Goal: Navigation & Orientation: Understand site structure

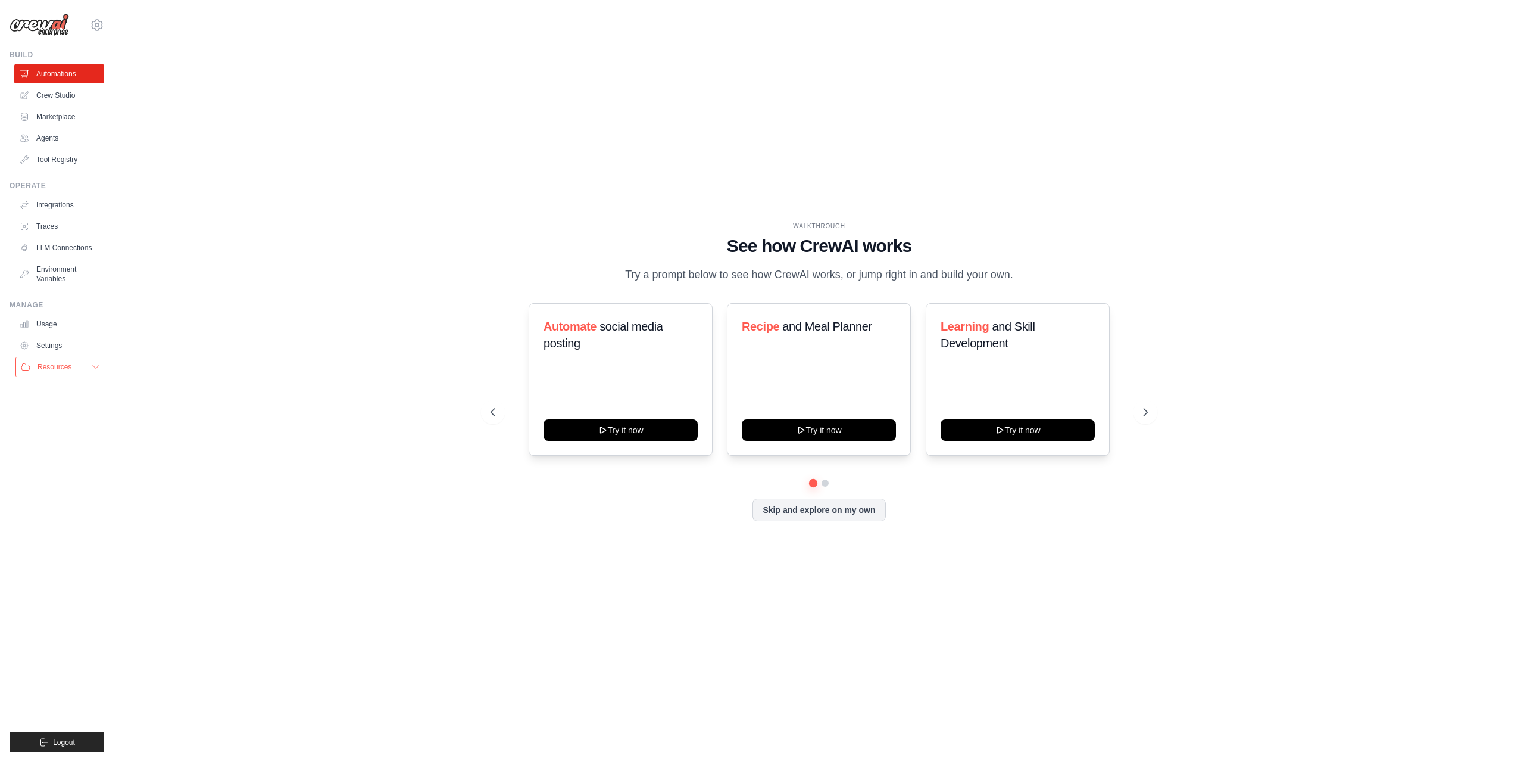
click at [91, 364] on button "Resources" at bounding box center [60, 366] width 90 height 19
click at [64, 406] on span "GitHub" at bounding box center [53, 406] width 22 height 10
click at [64, 344] on link "Settings" at bounding box center [60, 345] width 90 height 19
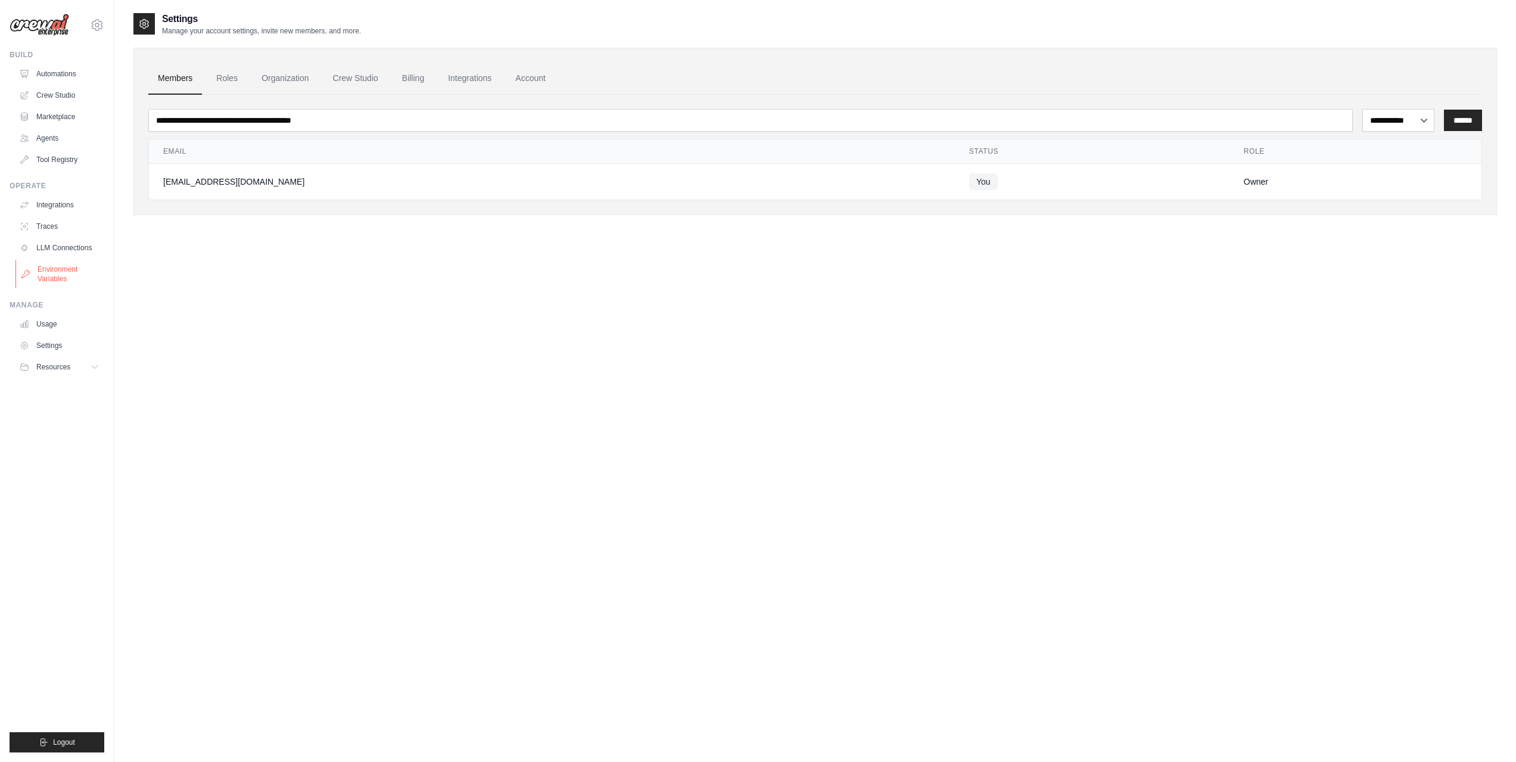
click at [68, 270] on link "Environment Variables" at bounding box center [60, 274] width 90 height 29
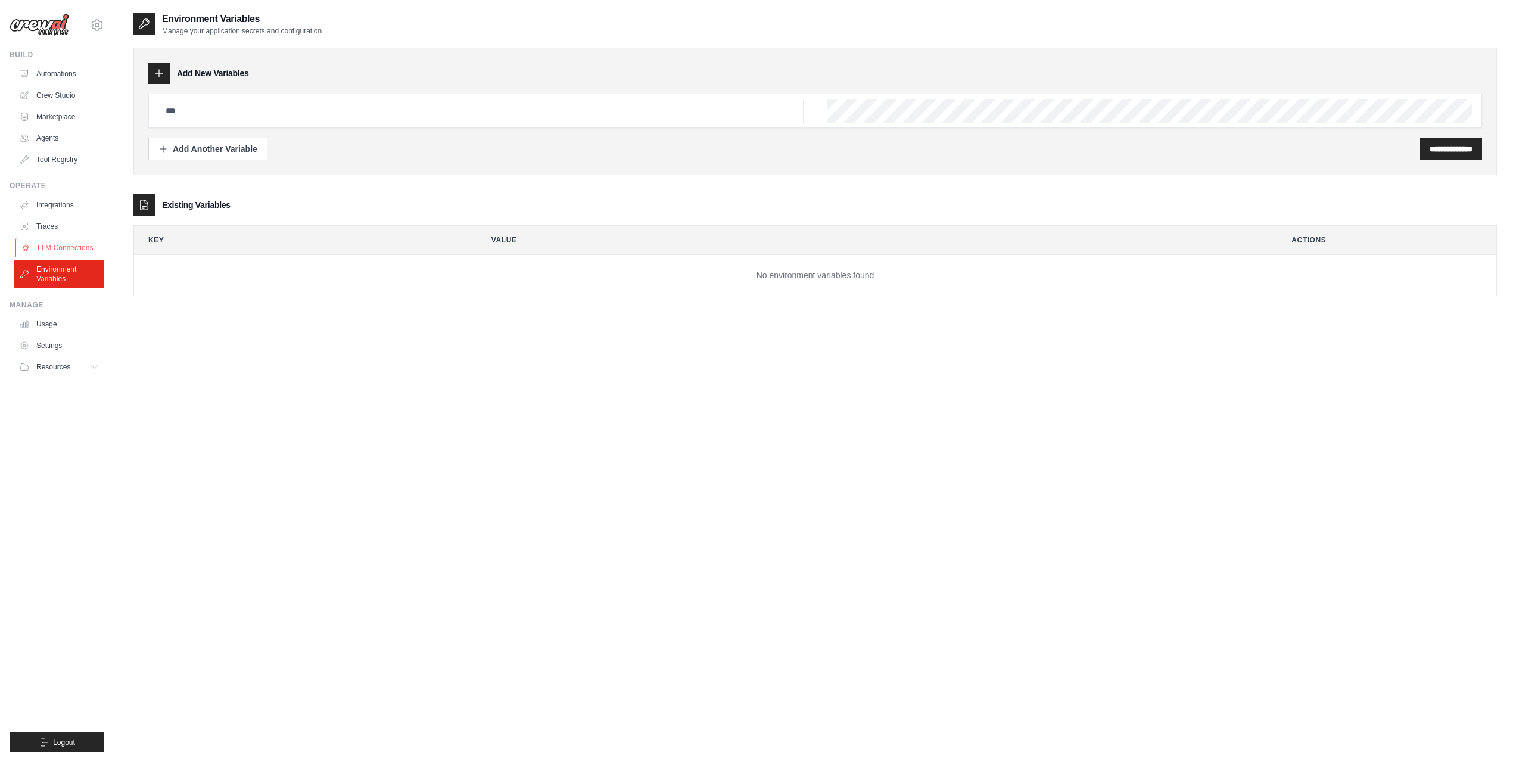
click at [69, 248] on link "LLM Connections" at bounding box center [60, 247] width 90 height 19
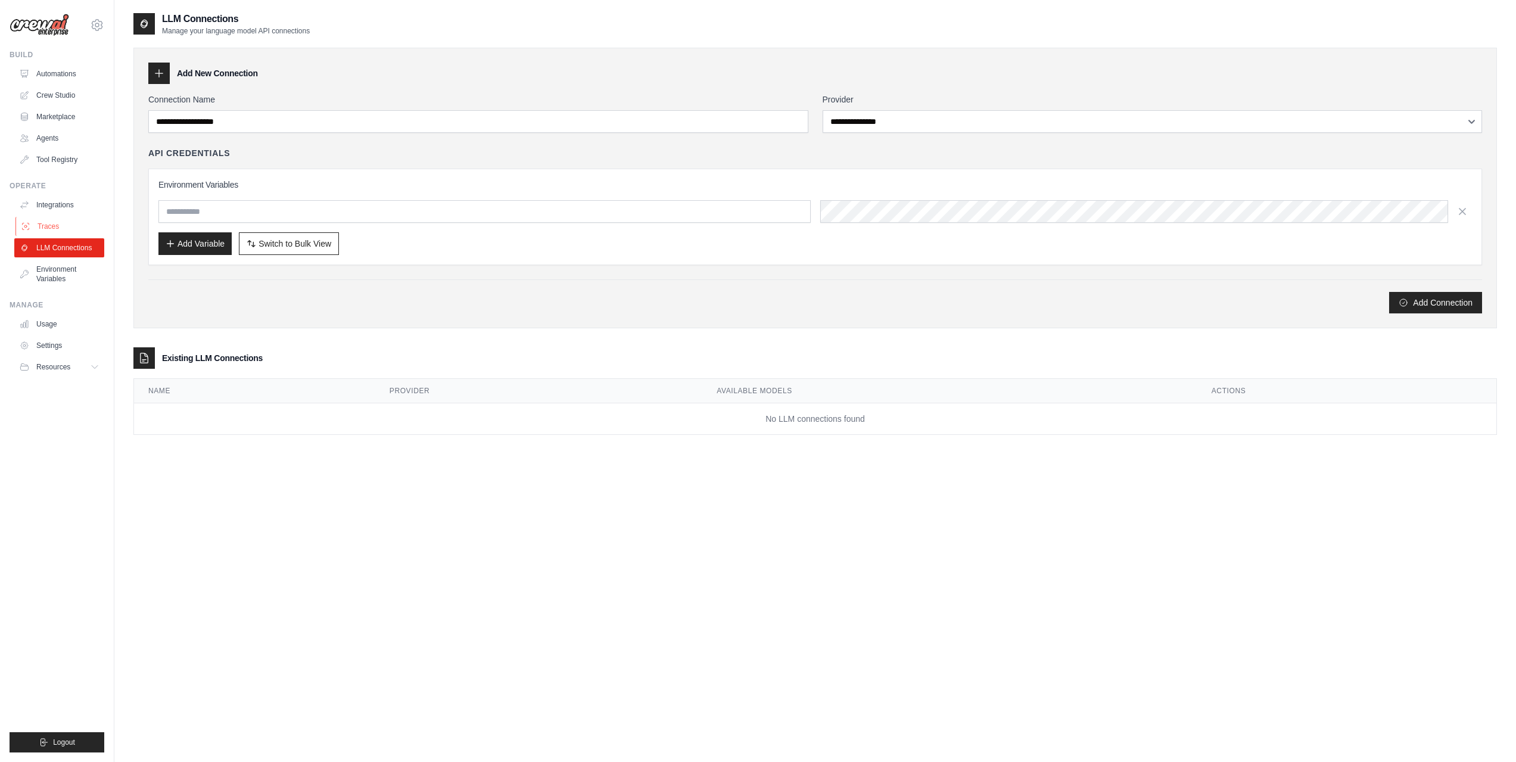
click at [63, 222] on link "Traces" at bounding box center [60, 226] width 90 height 19
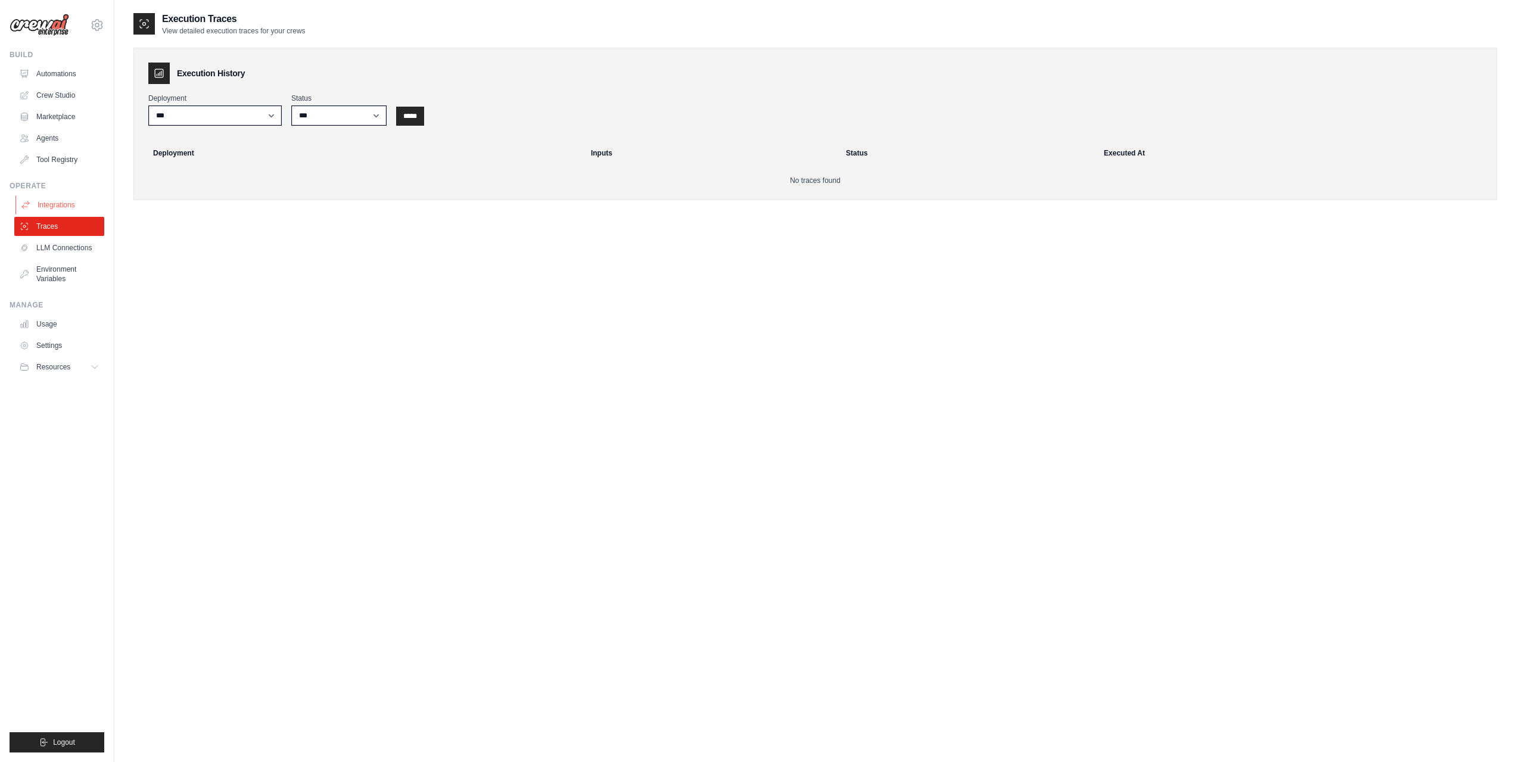
click at [69, 203] on link "Integrations" at bounding box center [60, 204] width 90 height 19
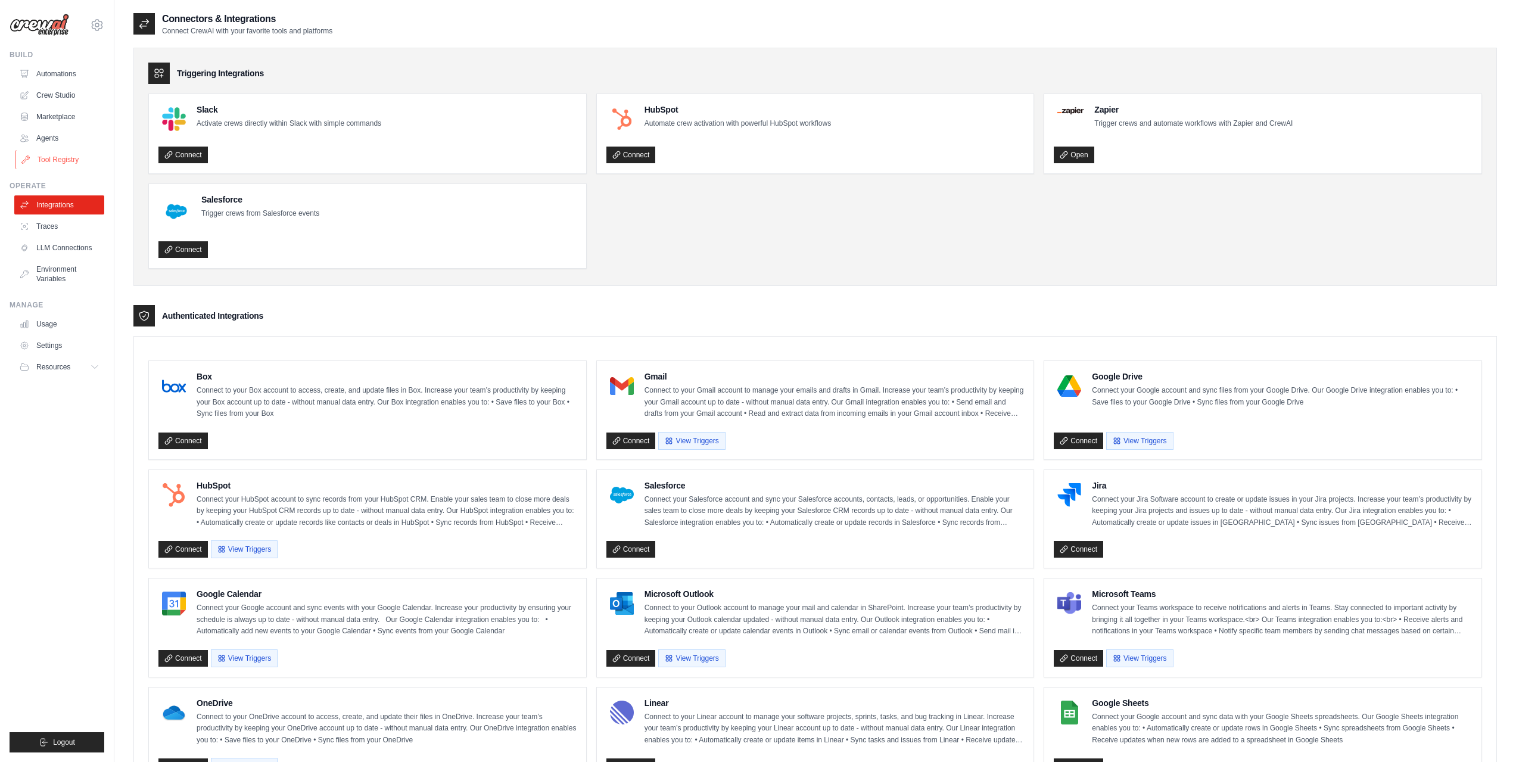
click at [64, 161] on link "Tool Registry" at bounding box center [60, 159] width 90 height 19
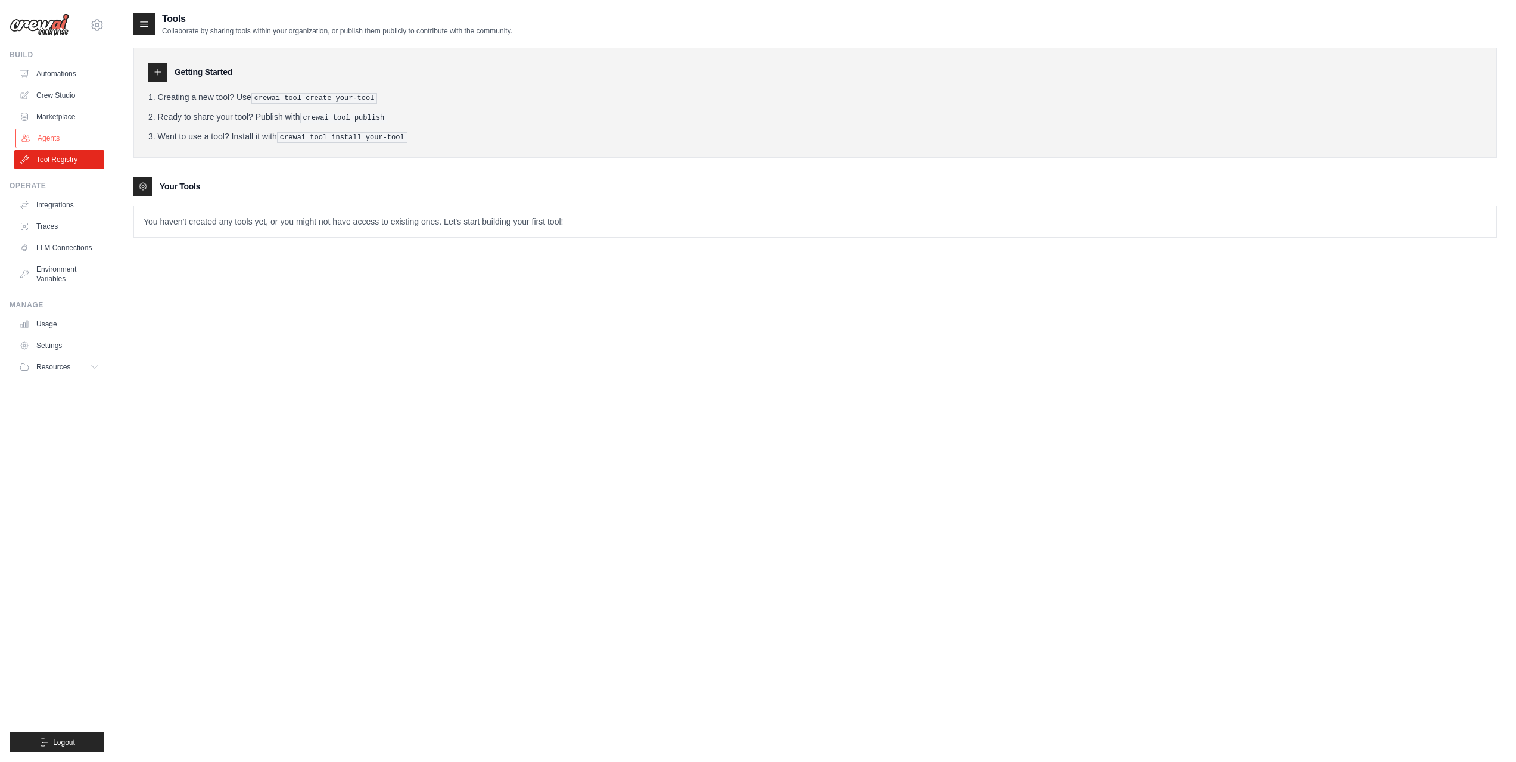
click at [53, 138] on link "Agents" at bounding box center [60, 138] width 90 height 19
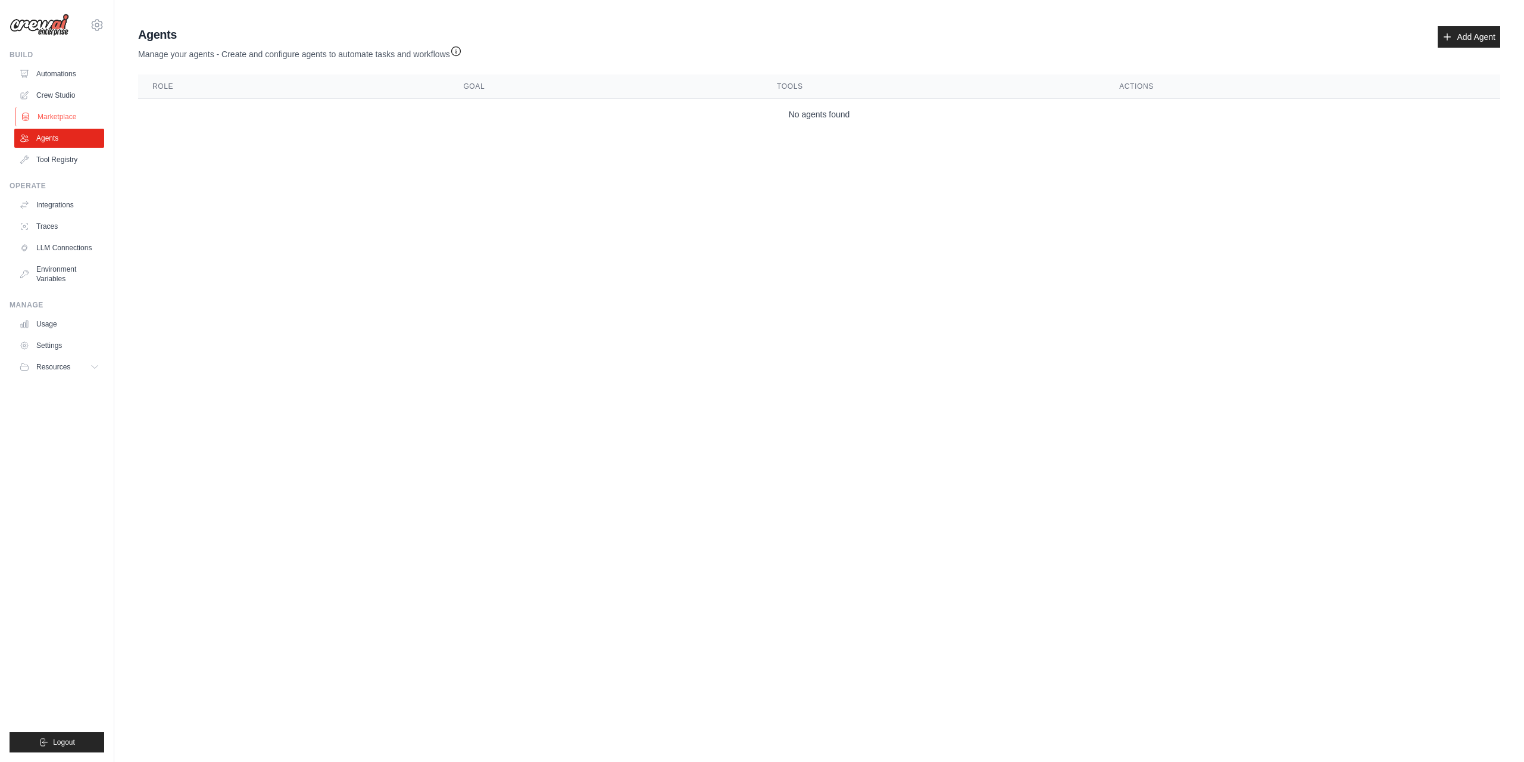
click at [65, 116] on link "Marketplace" at bounding box center [60, 116] width 90 height 19
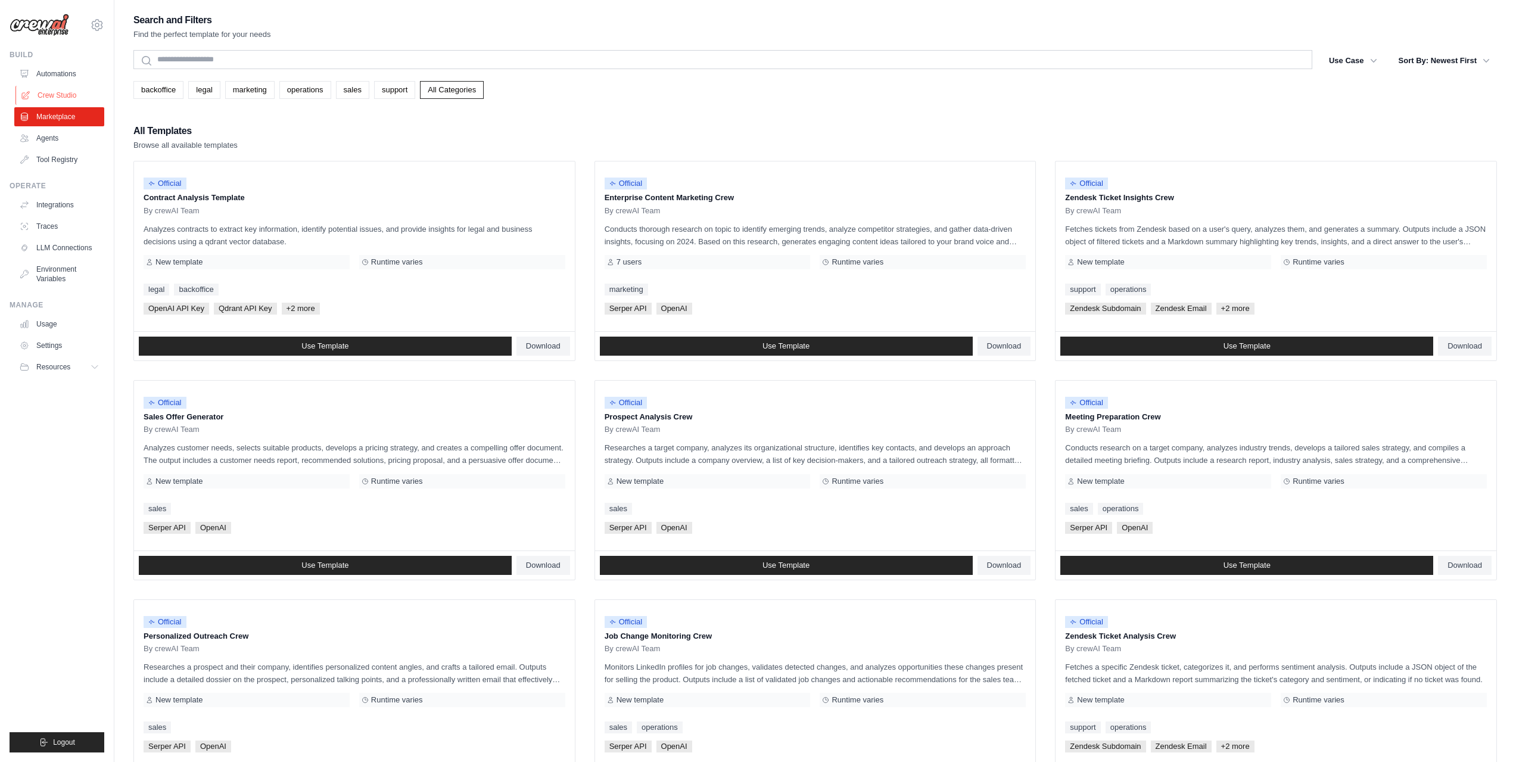
click at [65, 98] on link "Crew Studio" at bounding box center [60, 95] width 90 height 19
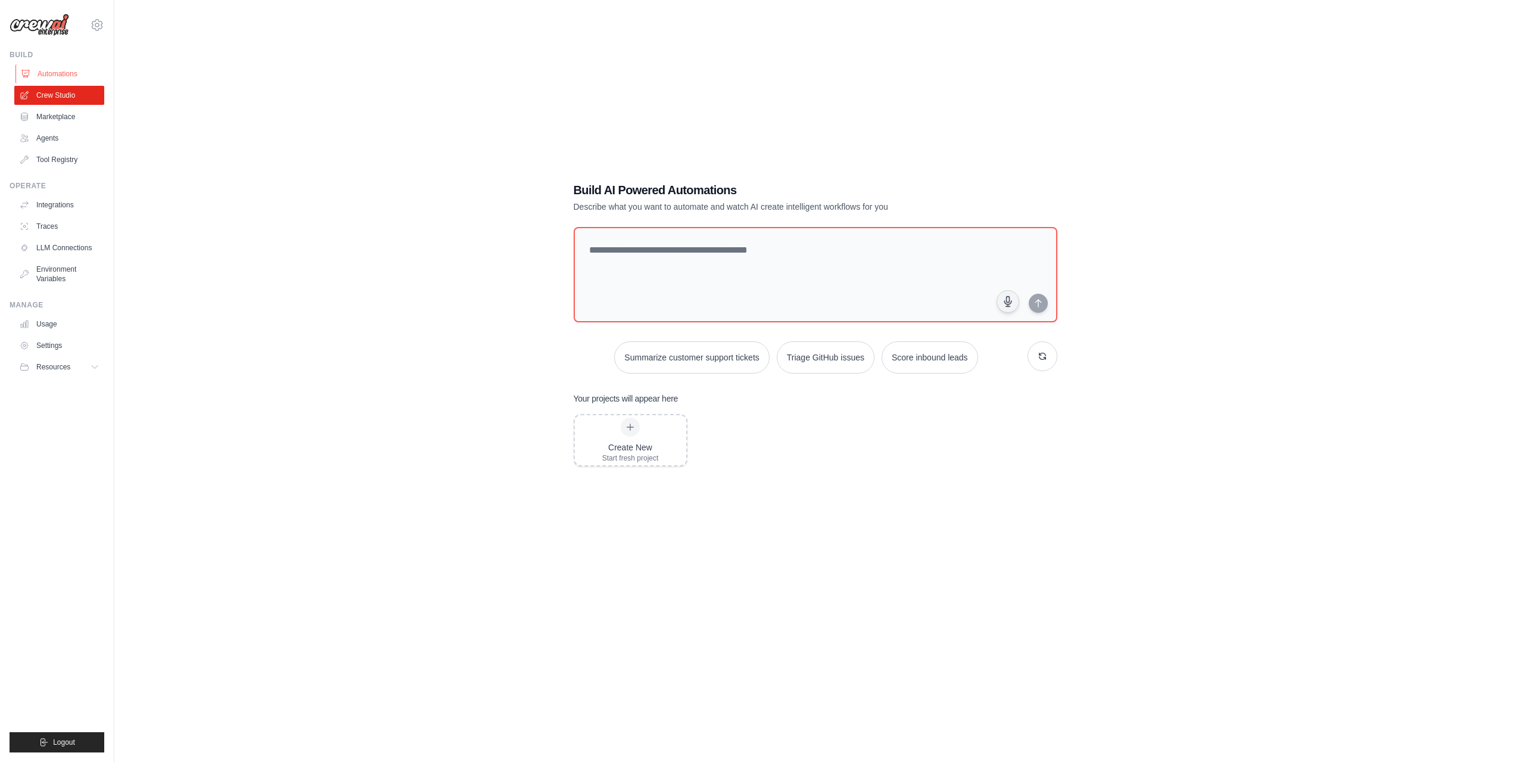
click at [70, 73] on link "Automations" at bounding box center [60, 73] width 90 height 19
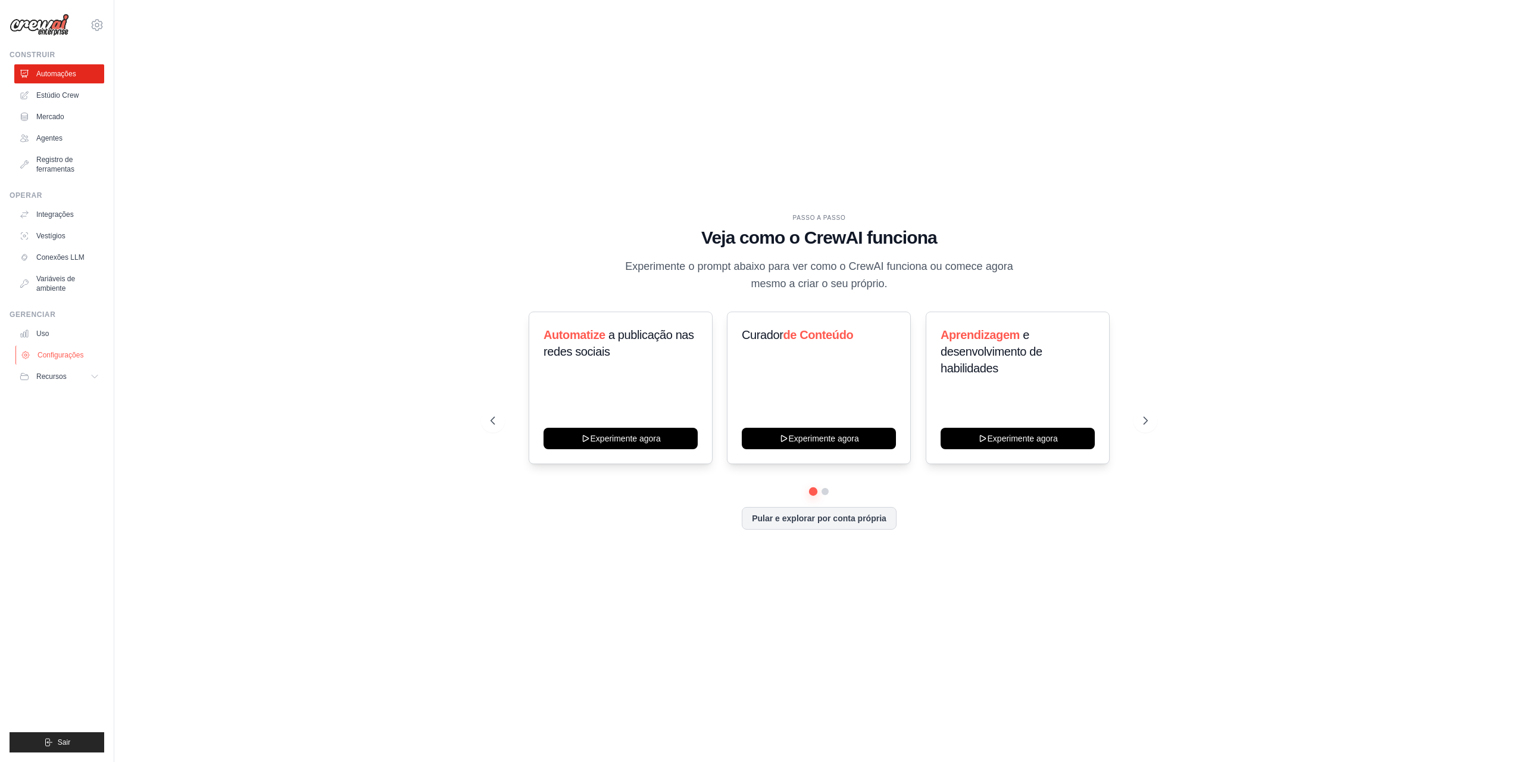
click at [47, 350] on link "Configurações" at bounding box center [60, 354] width 90 height 19
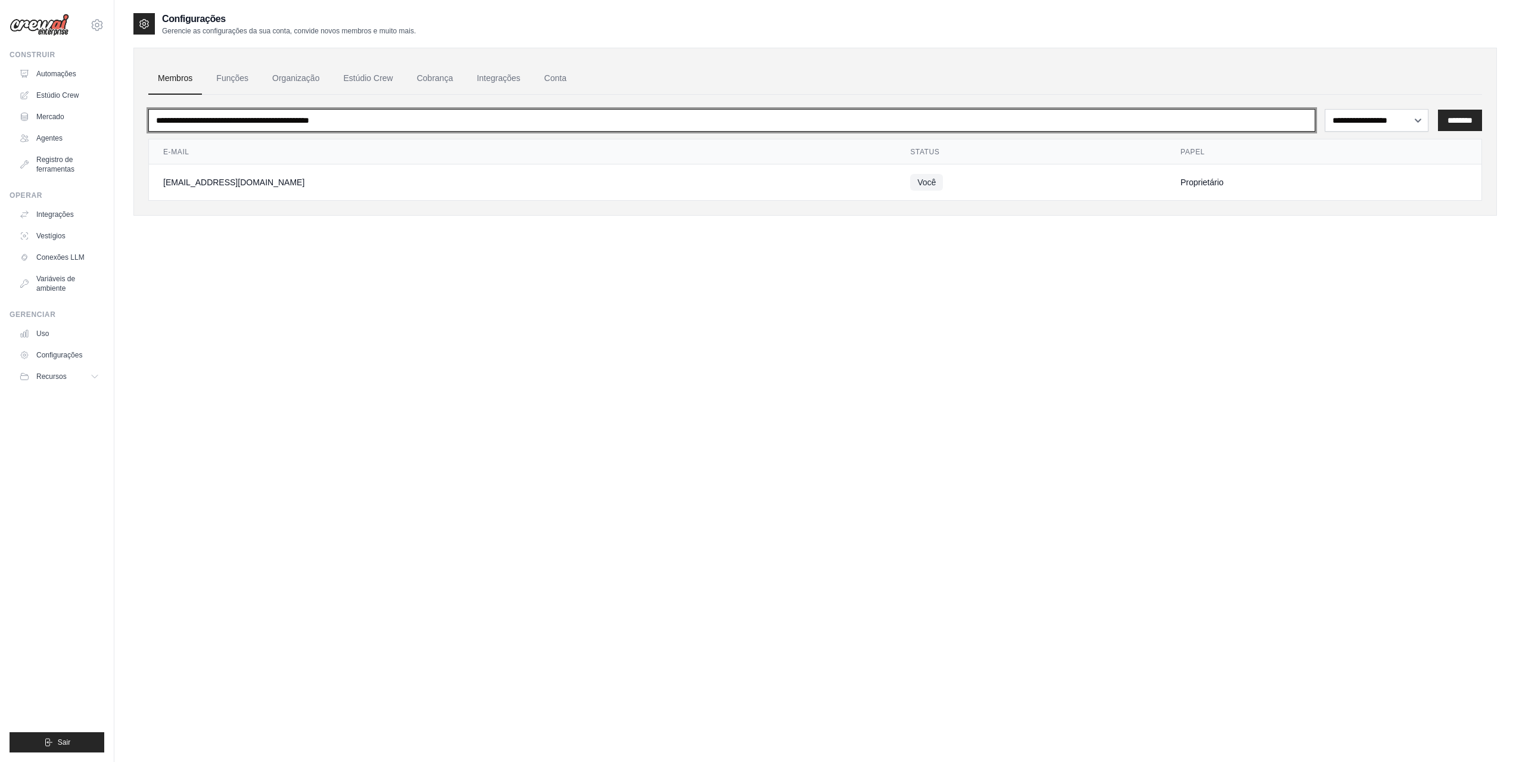
click at [452, 122] on input "email" at bounding box center [731, 120] width 1167 height 23
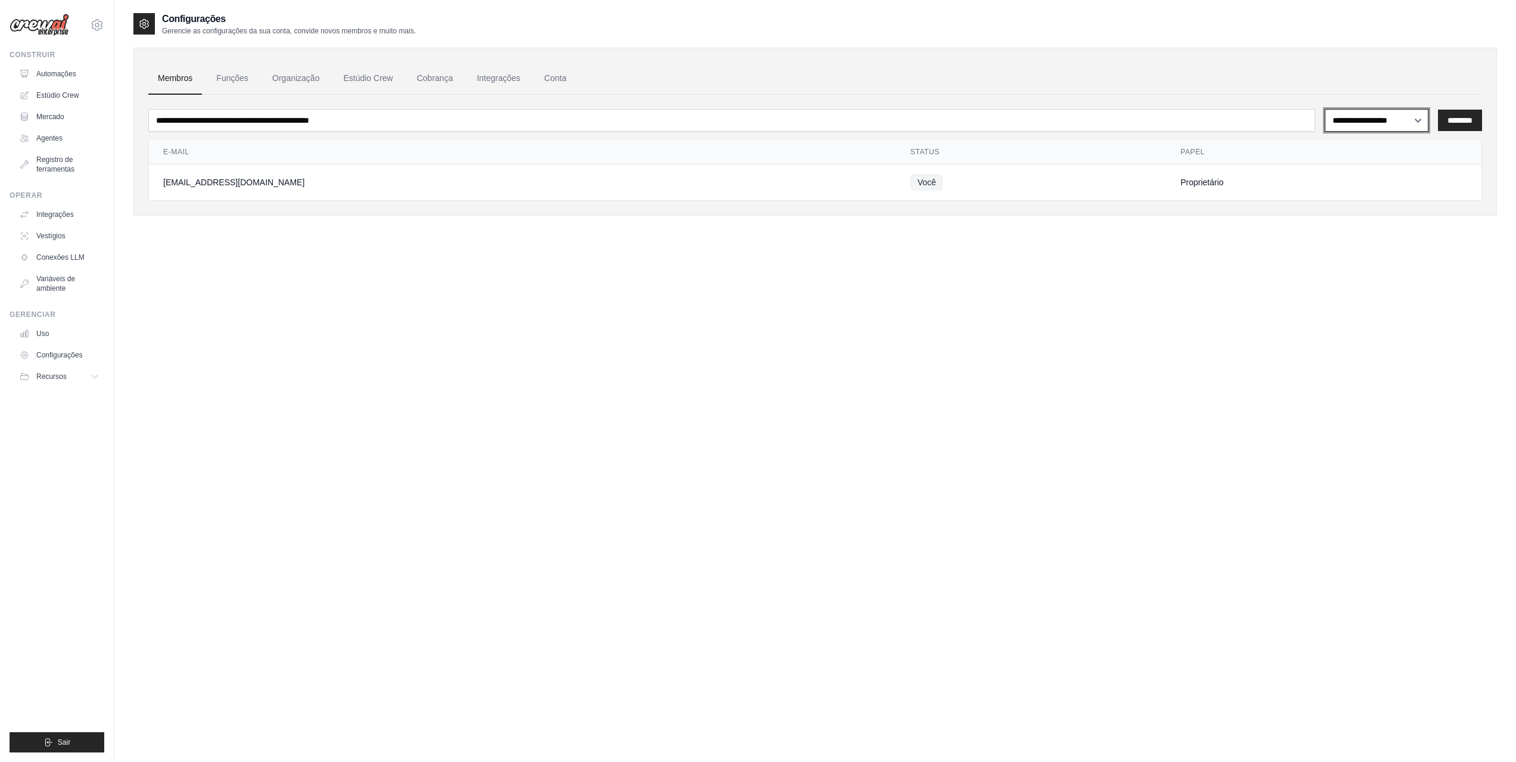
click at [1403, 121] on select "**********" at bounding box center [1376, 120] width 104 height 23
click at [49, 375] on font "Recursos" at bounding box center [53, 376] width 30 height 8
click at [56, 418] on font "GitHub" at bounding box center [53, 415] width 22 height 8
click at [147, 23] on icon at bounding box center [144, 24] width 12 height 12
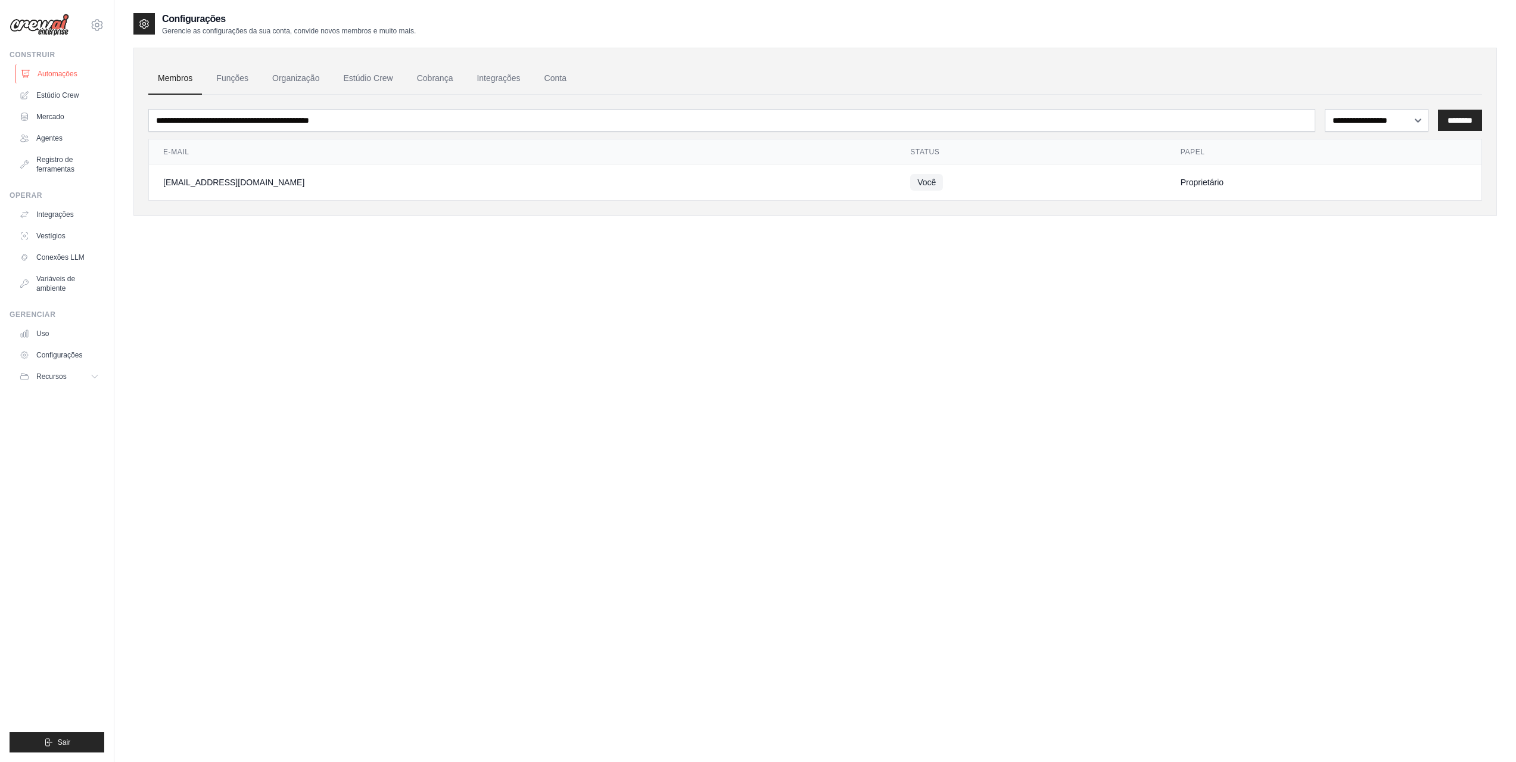
click at [60, 78] on font "Automações" at bounding box center [58, 74] width 40 height 10
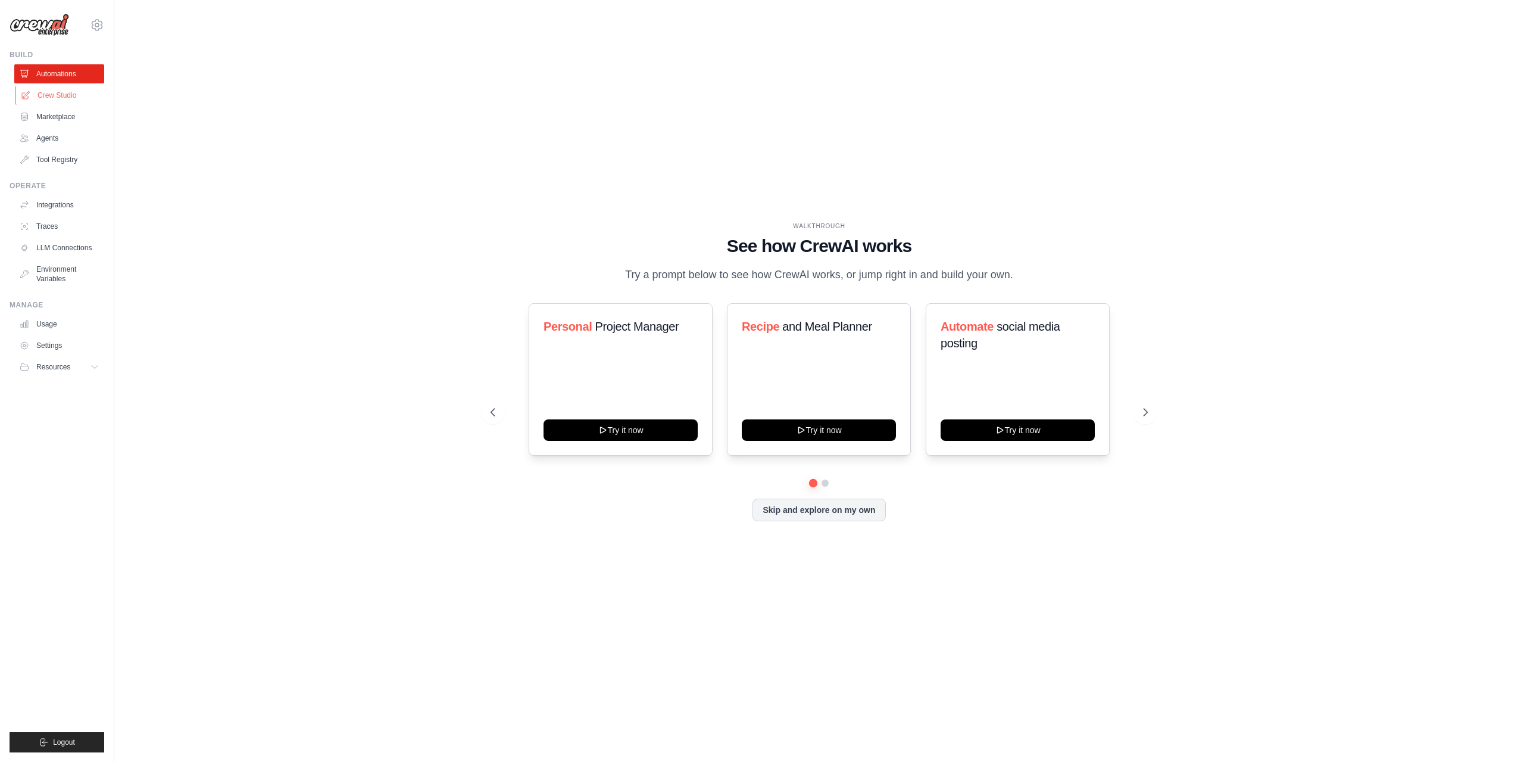
click at [61, 98] on link "Crew Studio" at bounding box center [60, 95] width 90 height 19
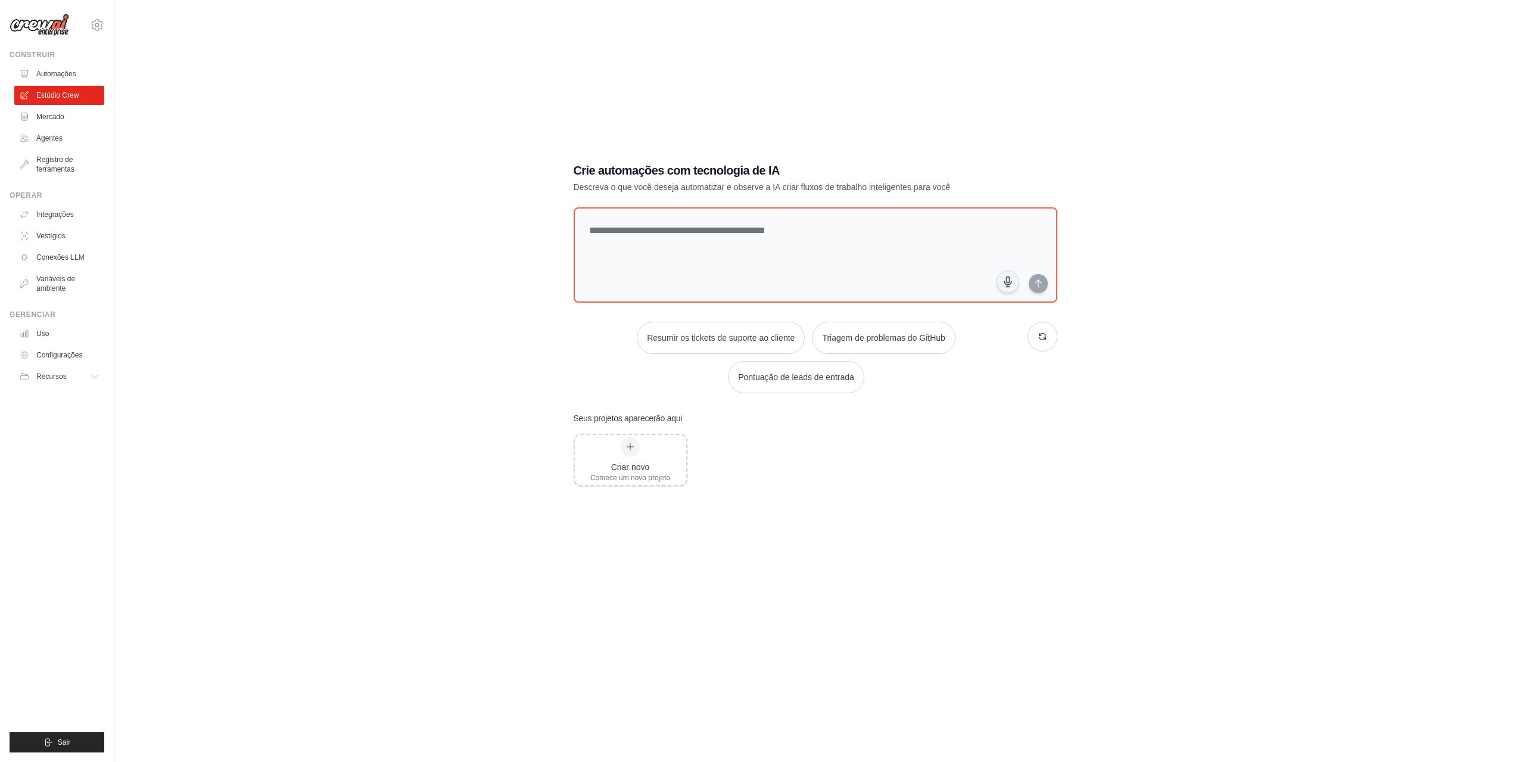
click at [61, 113] on font "Mercado" at bounding box center [50, 117] width 28 height 8
